Goal: Find specific page/section: Find specific page/section

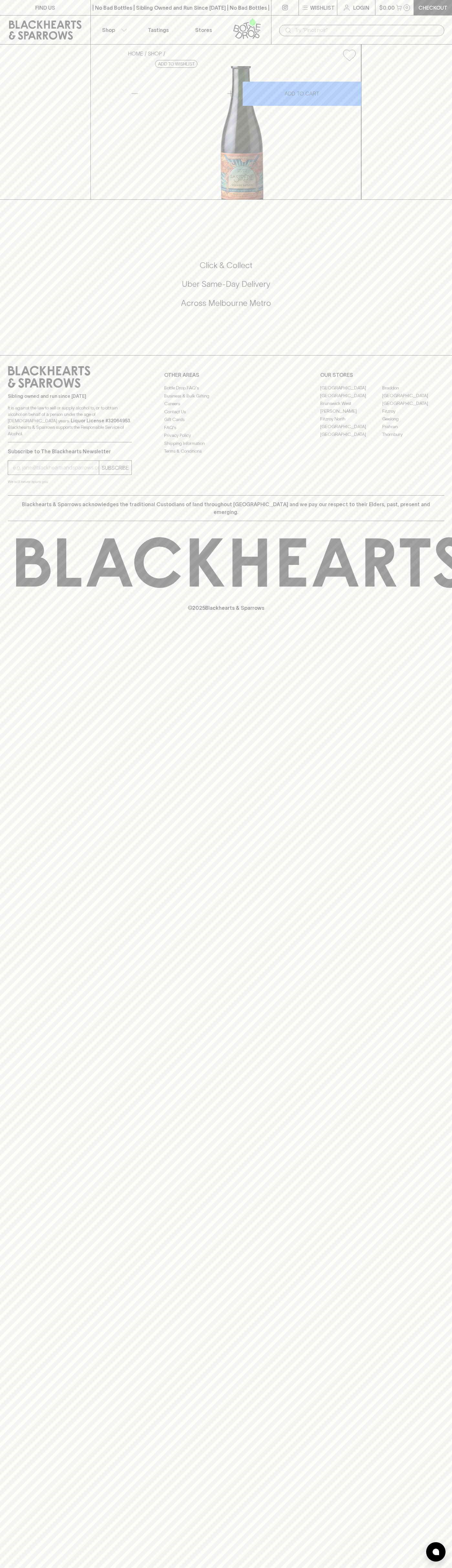
click at [440, 31] on div "​" at bounding box center [361, 30] width 165 height 12
click at [432, 422] on link "Geelong" at bounding box center [413, 419] width 62 height 8
click at [271, 1567] on html "FIND US | No Bad Bottles | Sibling Owned and Run Since 2006 | No Bad Bottles | …" at bounding box center [226, 784] width 452 height 1568
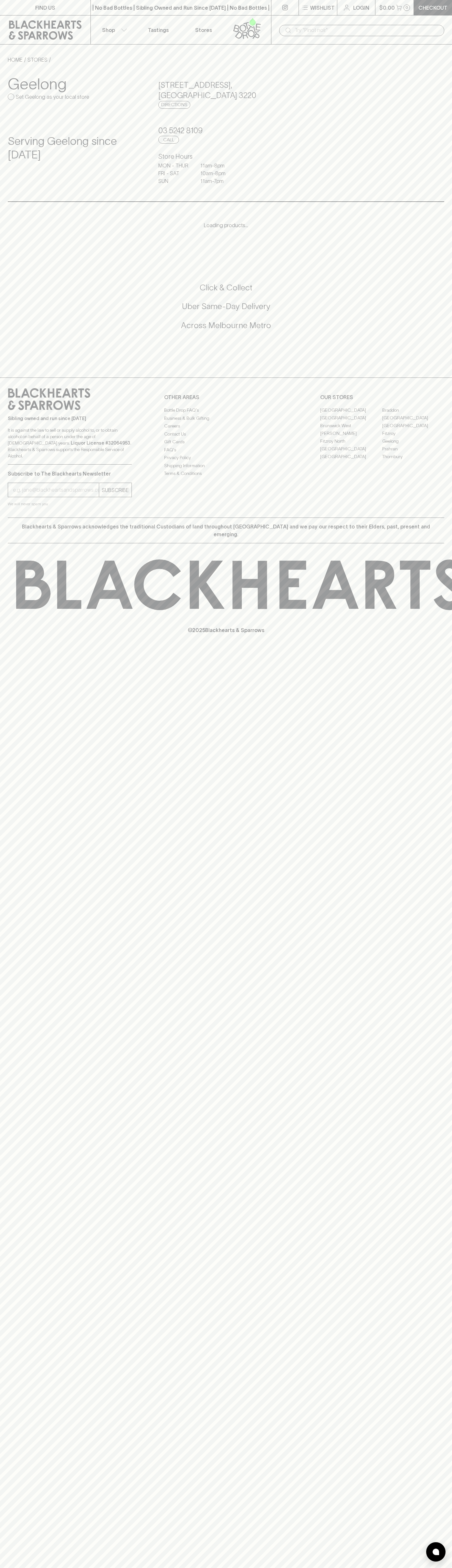
click at [15, 1116] on div "FIND US | No Bad Bottles | Sibling Owned and Run Since 2006 | No Bad Bottles | …" at bounding box center [226, 784] width 452 height 1568
